Goal: Information Seeking & Learning: Learn about a topic

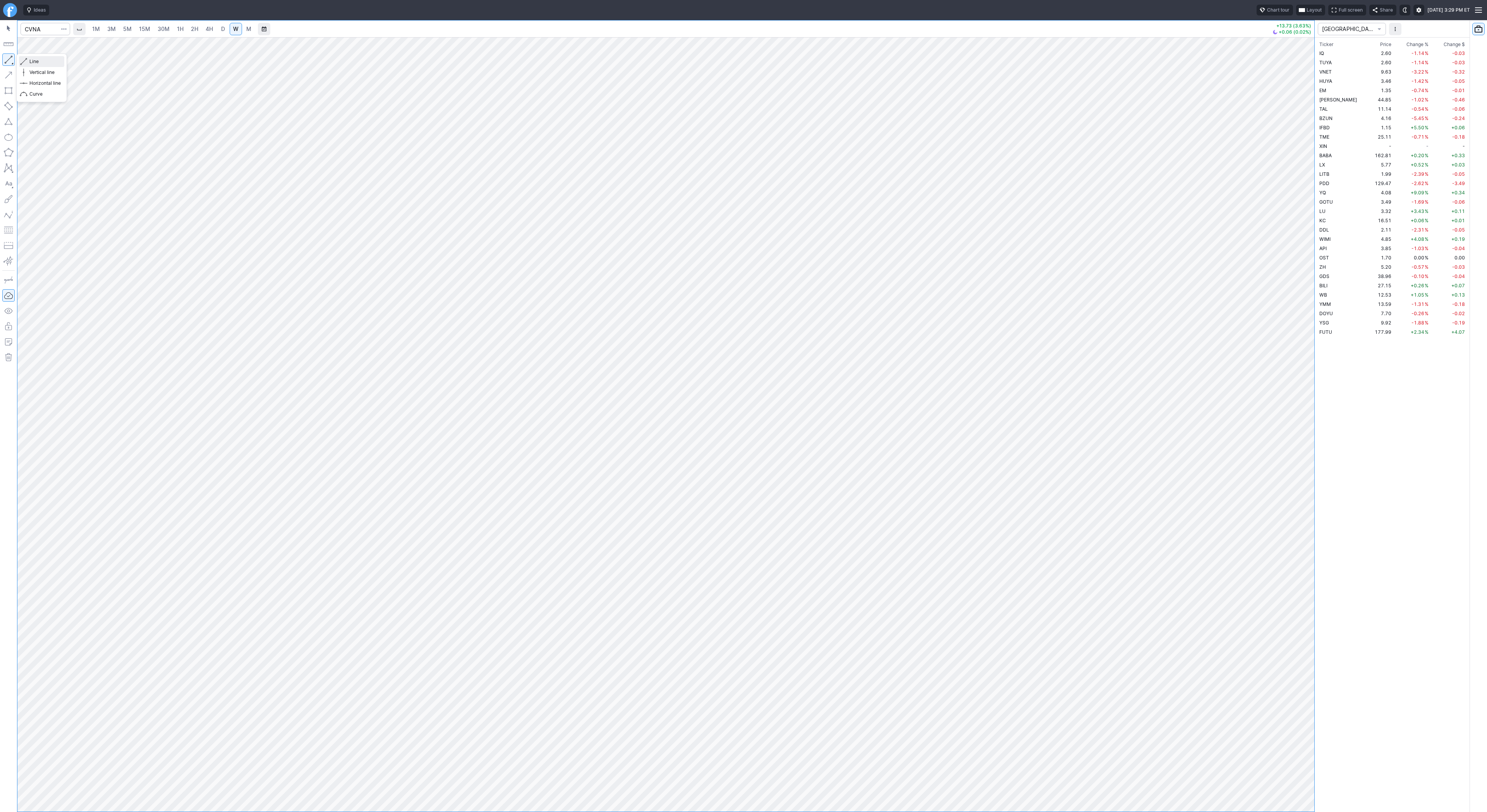
click at [36, 61] on span "Line" at bounding box center [45, 61] width 31 height 8
click at [10, 60] on button "button" at bounding box center [8, 59] width 12 height 12
click at [224, 29] on span "D" at bounding box center [223, 29] width 5 height 8
click at [13, 59] on button "button" at bounding box center [8, 59] width 12 height 12
click at [8, 62] on button "button" at bounding box center [8, 59] width 12 height 12
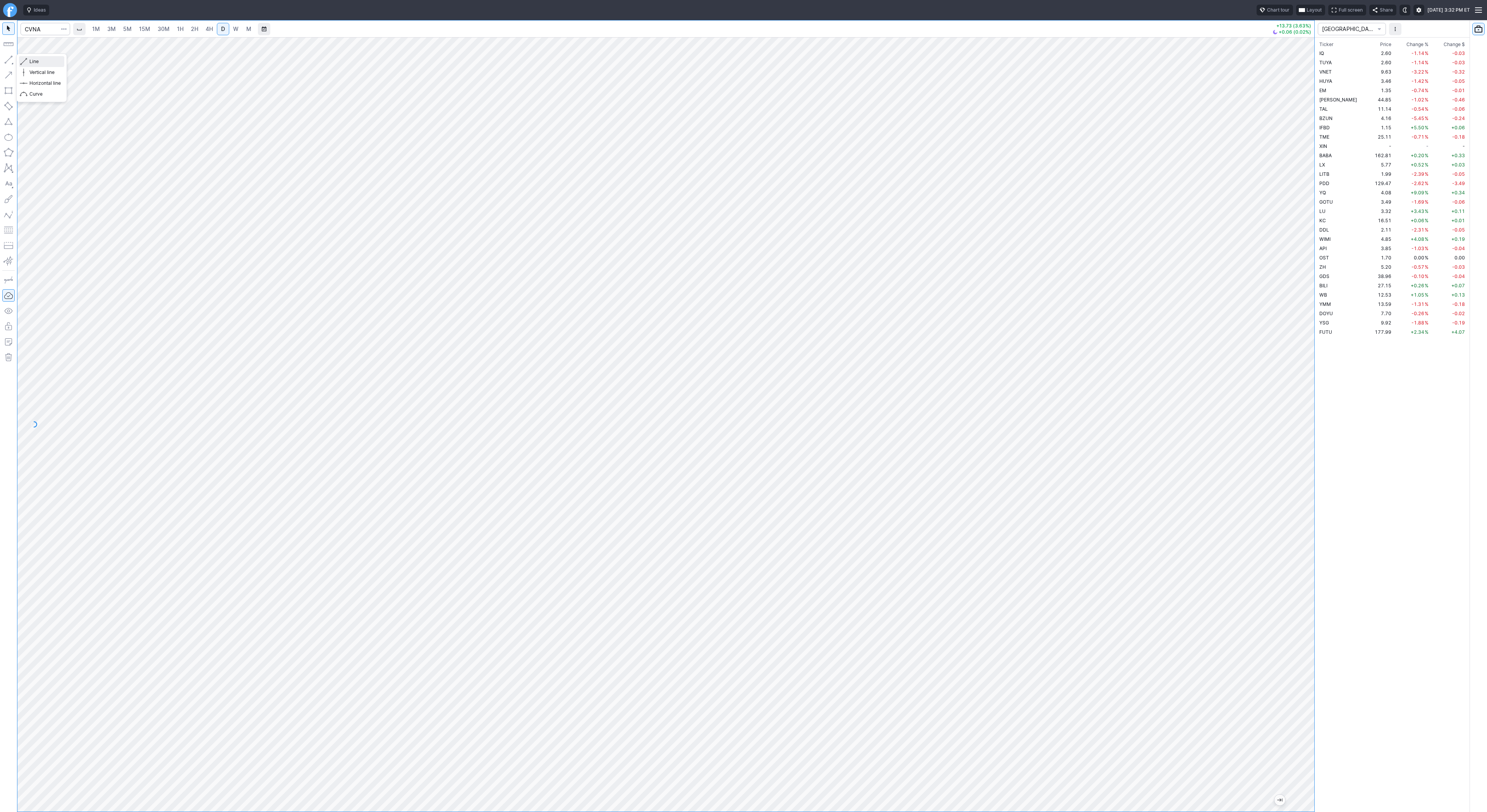
click at [50, 66] on button "Line" at bounding box center [42, 61] width 45 height 11
click at [32, 59] on span "Line" at bounding box center [45, 61] width 31 height 8
click at [28, 61] on button "Line" at bounding box center [42, 61] width 45 height 11
click at [9, 57] on button "button" at bounding box center [8, 59] width 12 height 12
click at [11, 61] on button "button" at bounding box center [8, 59] width 12 height 12
